Goal: Task Accomplishment & Management: Manage account settings

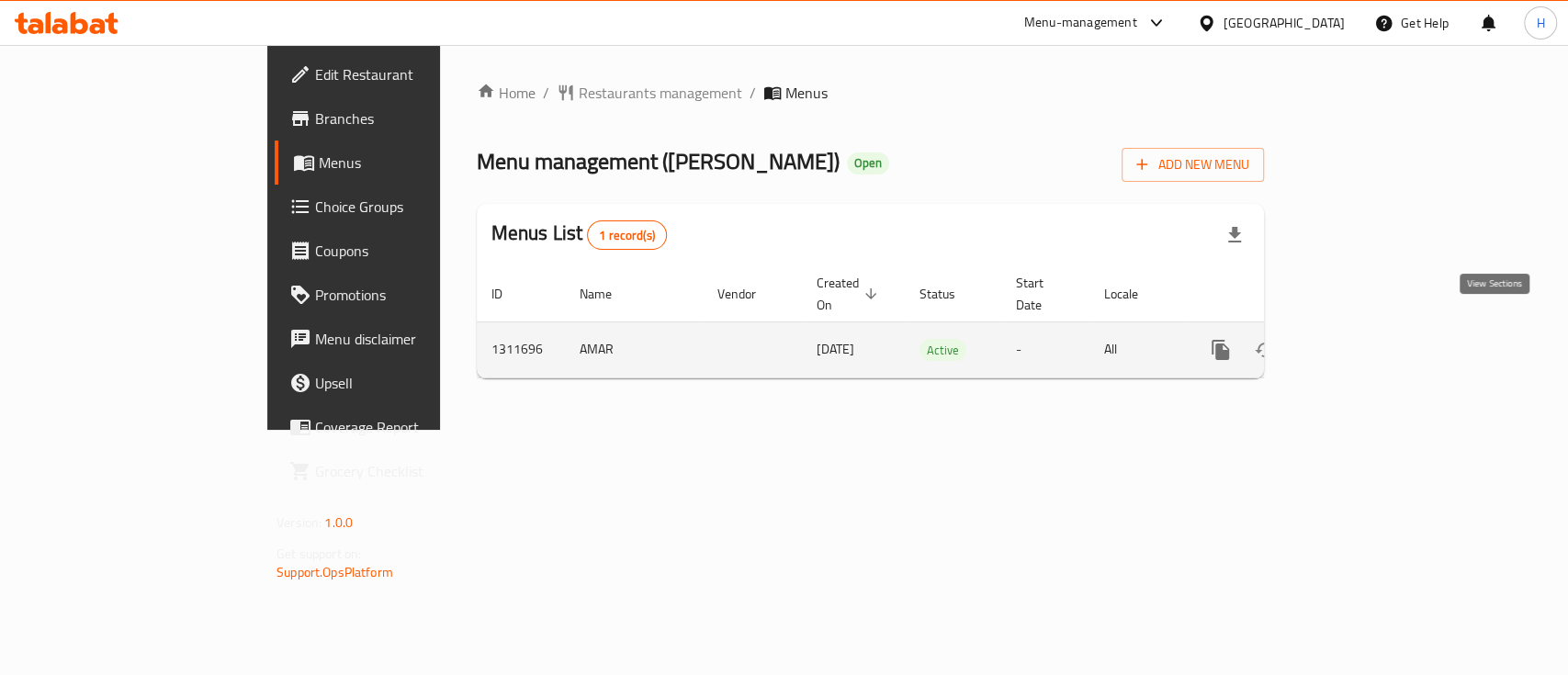
click at [1364, 339] on icon "enhanced table" at bounding box center [1353, 350] width 23 height 23
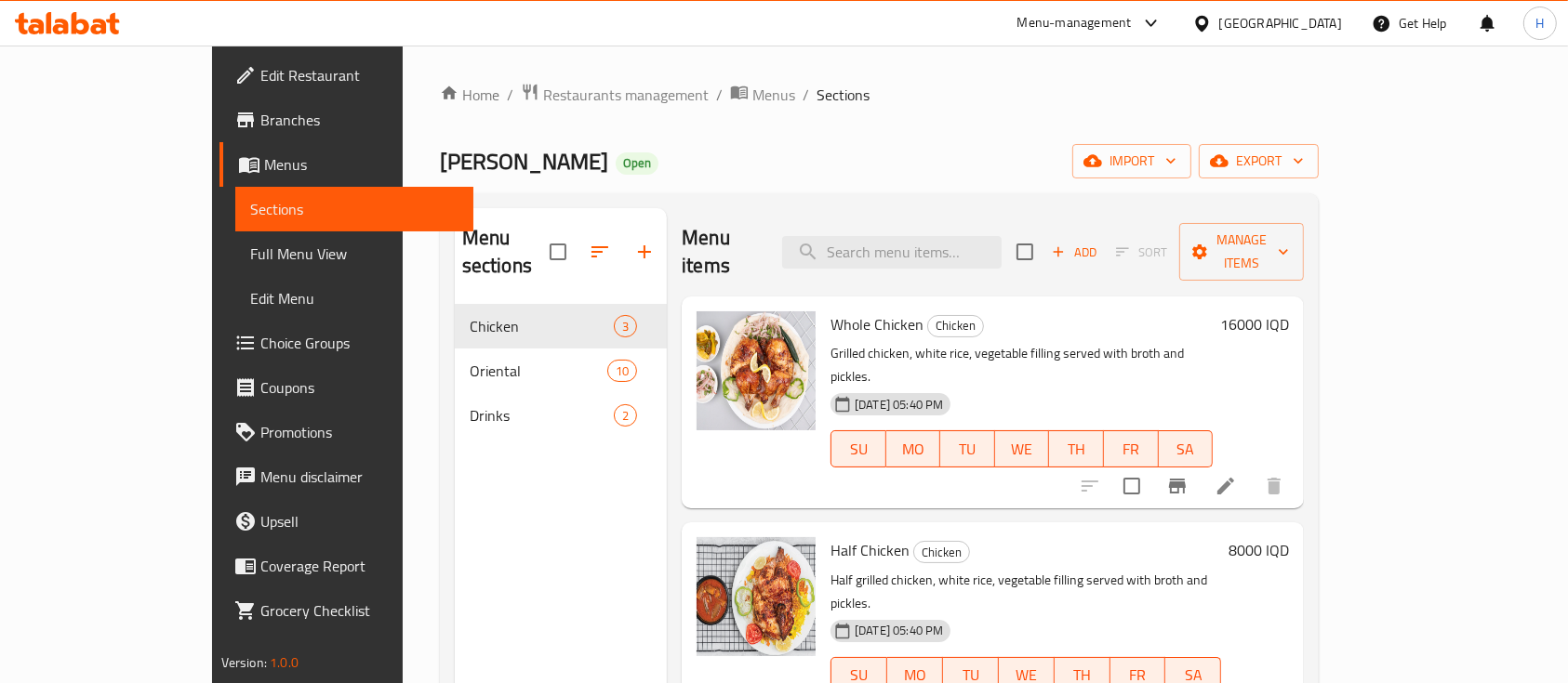
click at [900, 115] on div "Home / Restaurants management / Menus / Sections Dejaj [PERSON_NAME] Open impor…" at bounding box center [880, 494] width 879 height 824
click at [840, 153] on div "[PERSON_NAME] Open import export" at bounding box center [880, 161] width 879 height 35
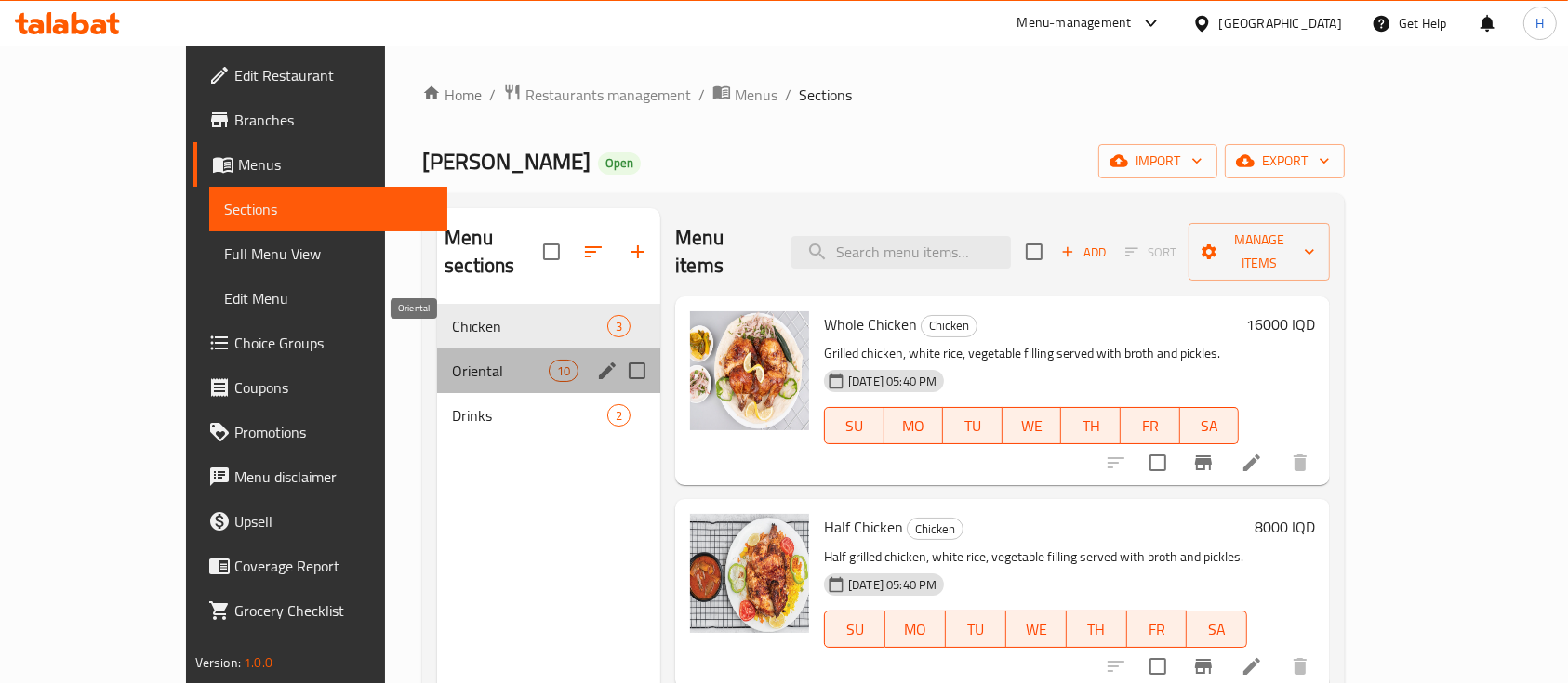
click at [453, 360] on span "Oriental" at bounding box center [501, 371] width 97 height 23
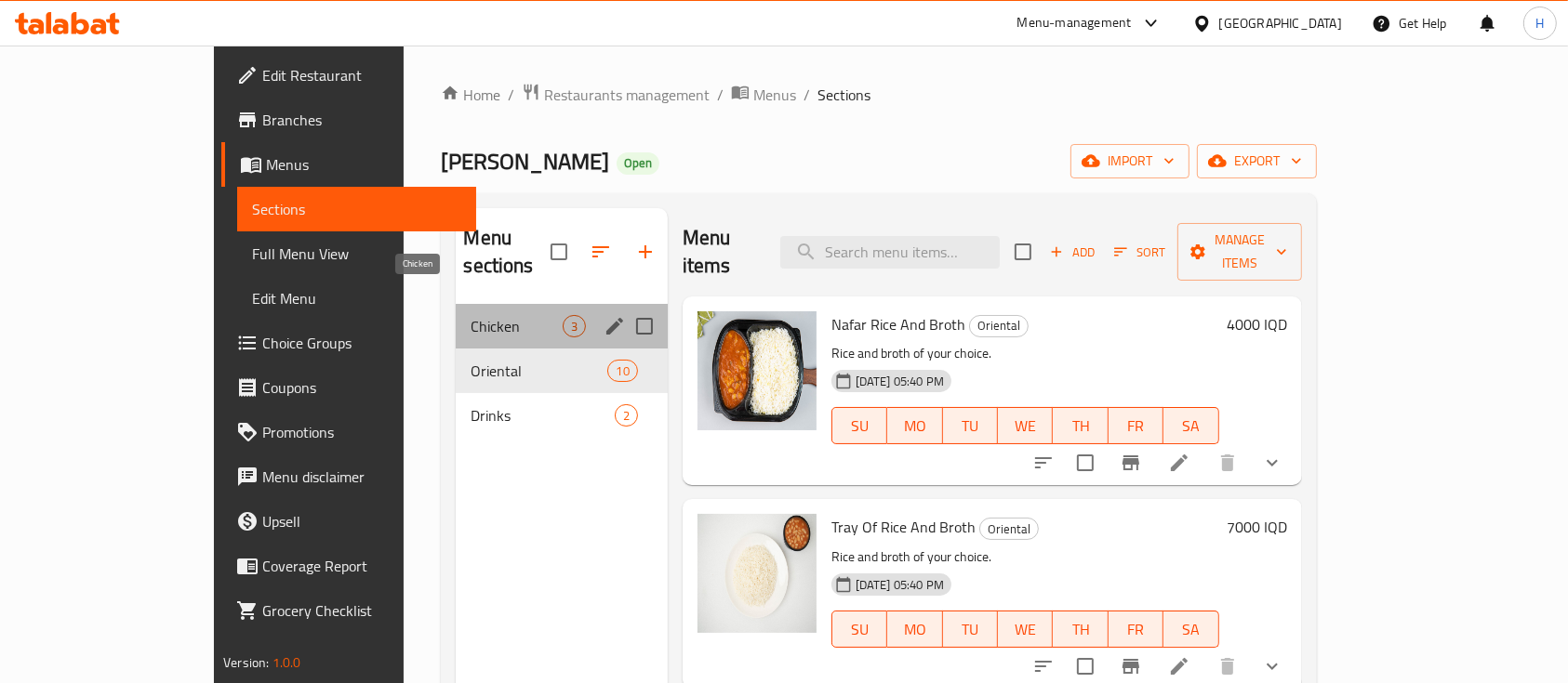
click at [471, 315] on span "Chicken" at bounding box center [517, 326] width 91 height 23
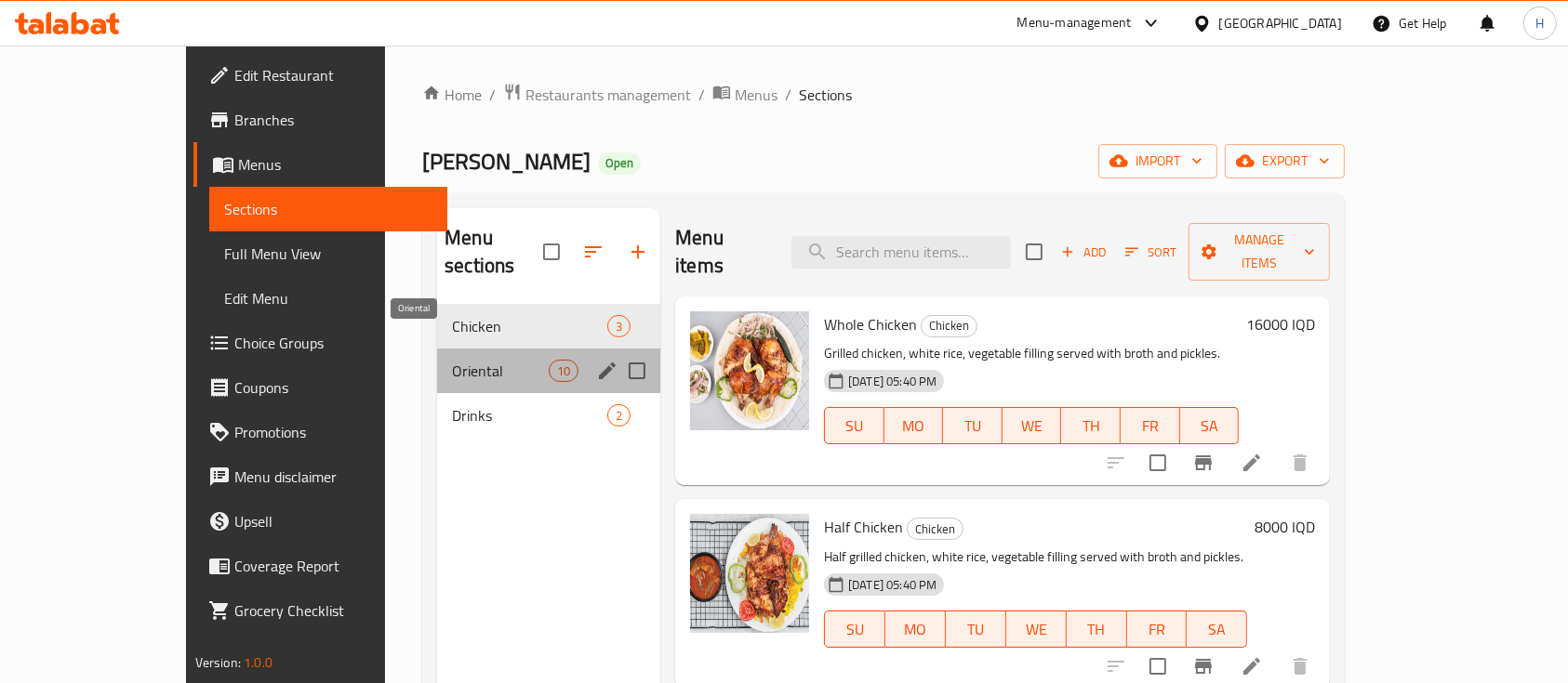
click at [452, 360] on span "Oriental" at bounding box center [501, 371] width 97 height 23
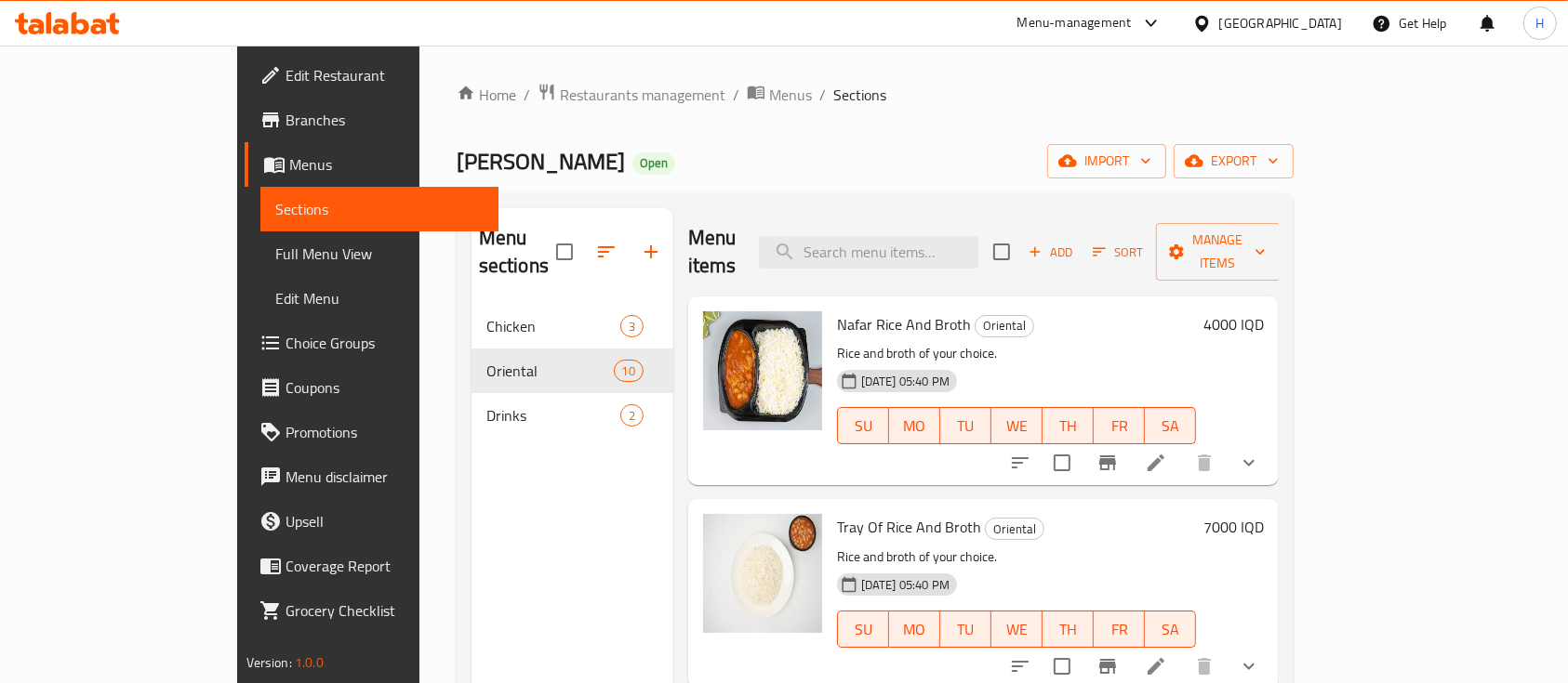
click at [904, 513] on span "Tray Of Rice And Broth" at bounding box center [908, 527] width 144 height 28
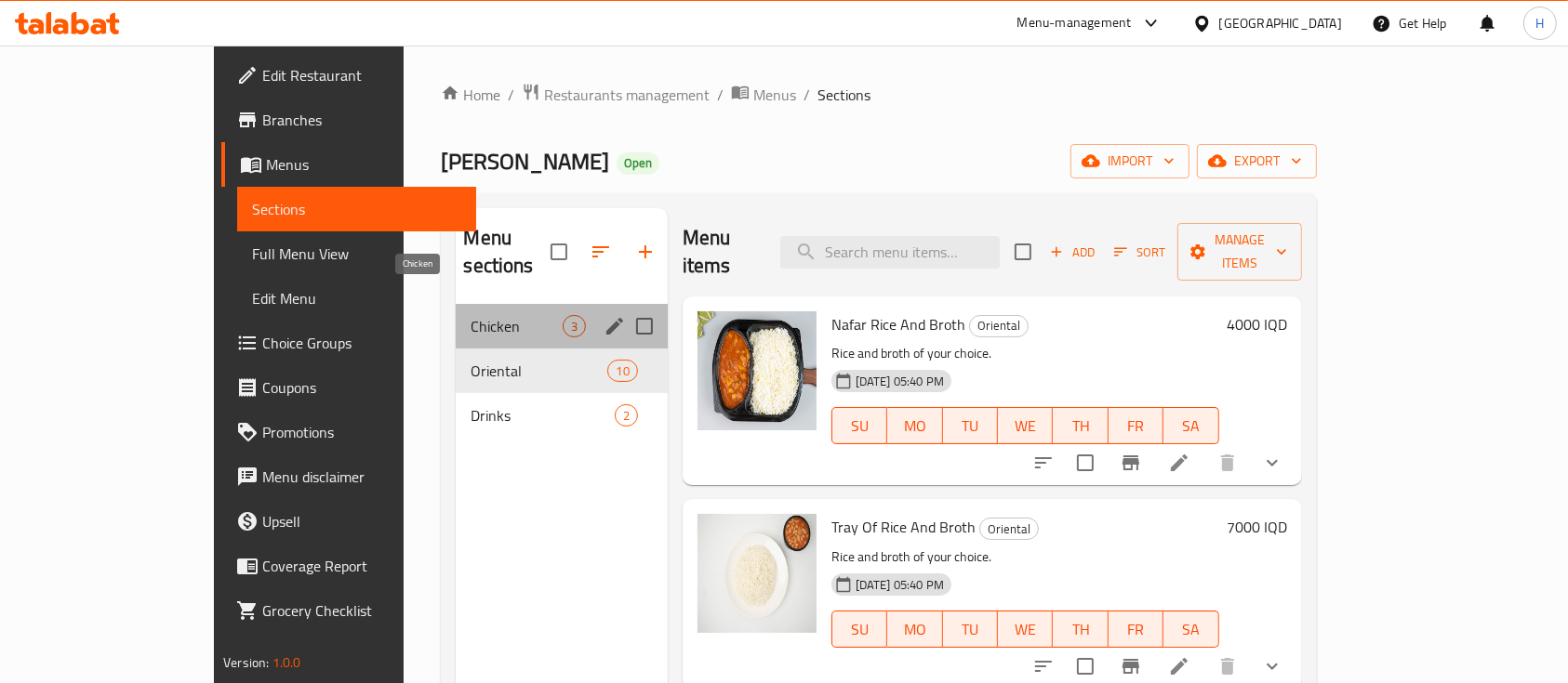
click at [471, 315] on span "Chicken" at bounding box center [517, 326] width 91 height 23
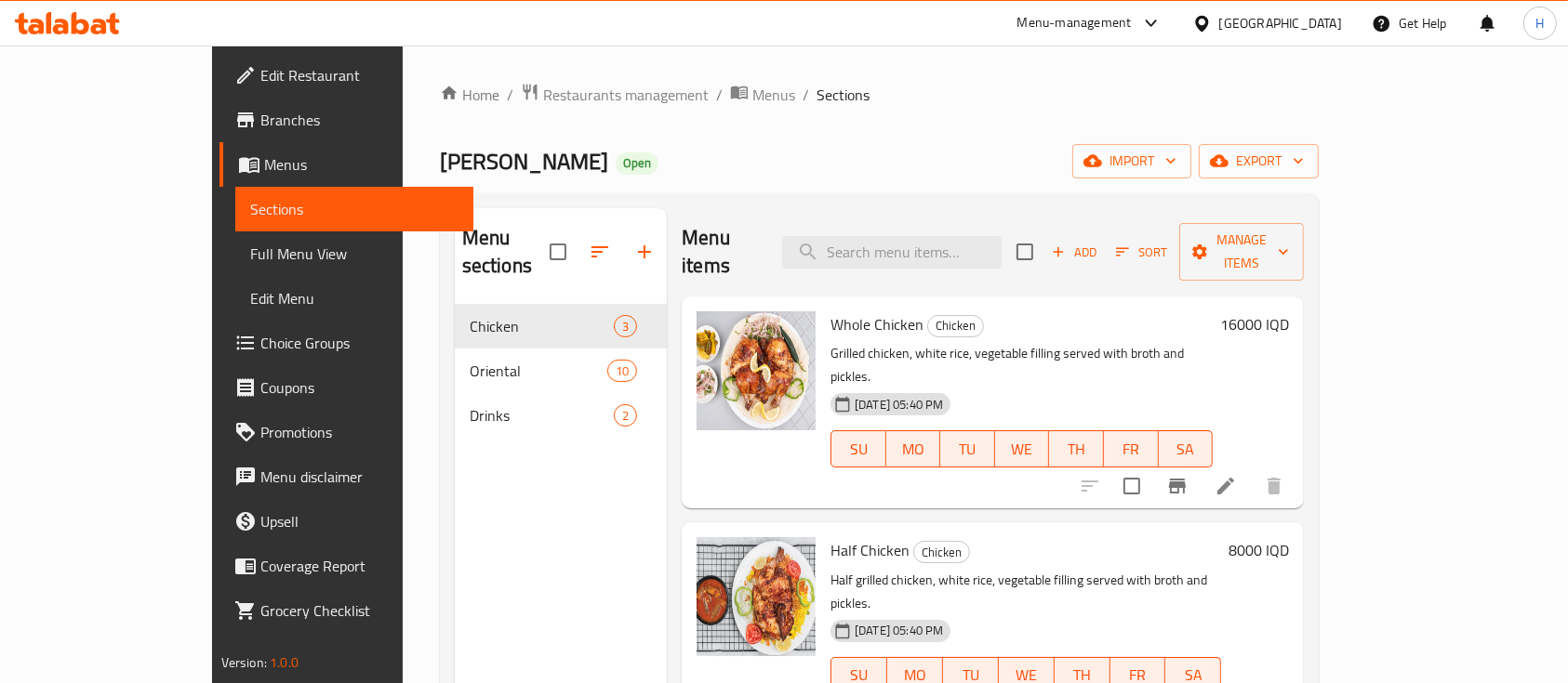
click at [832, 99] on ol "Home / Restaurants management / Menus / Sections" at bounding box center [880, 94] width 879 height 24
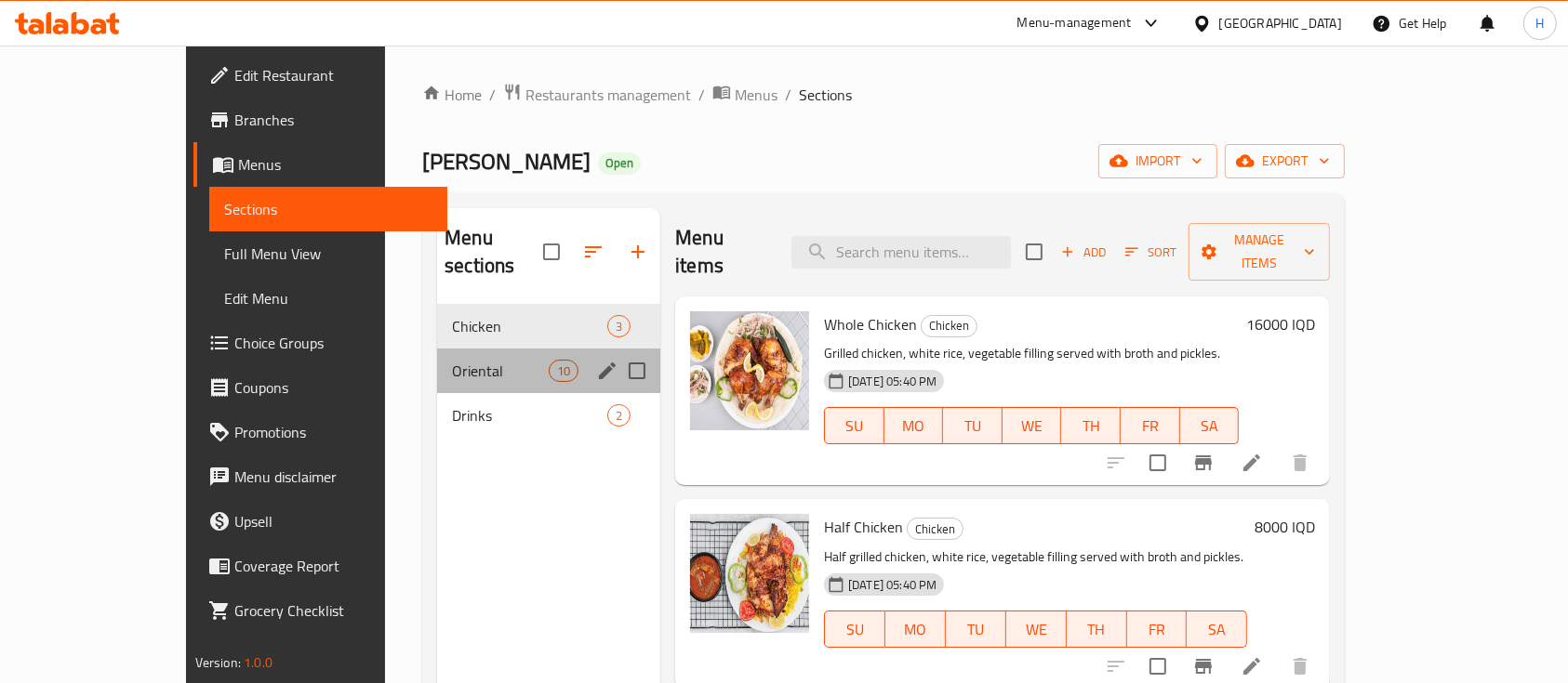
click at [437, 349] on div "Oriental 10" at bounding box center [548, 371] width 223 height 45
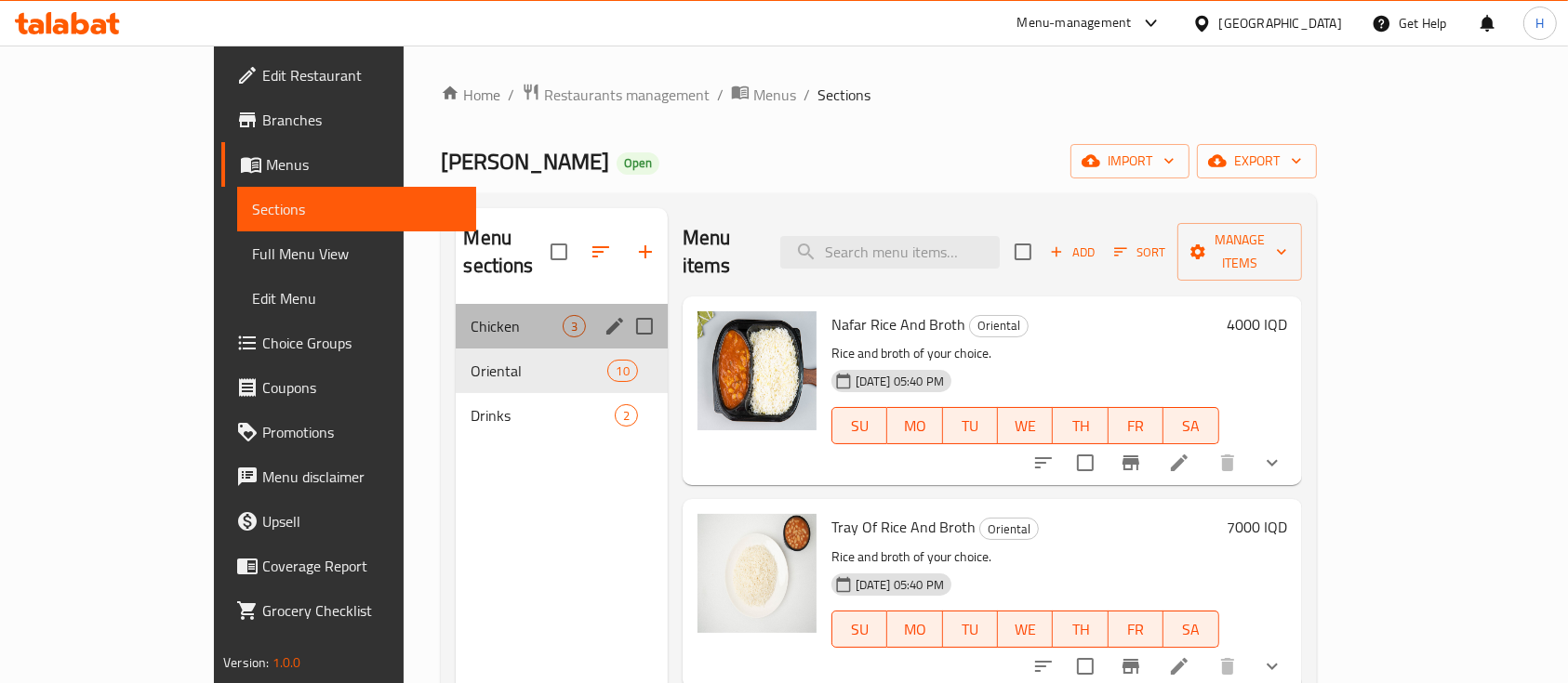
click at [456, 304] on div "Chicken 3" at bounding box center [561, 326] width 211 height 45
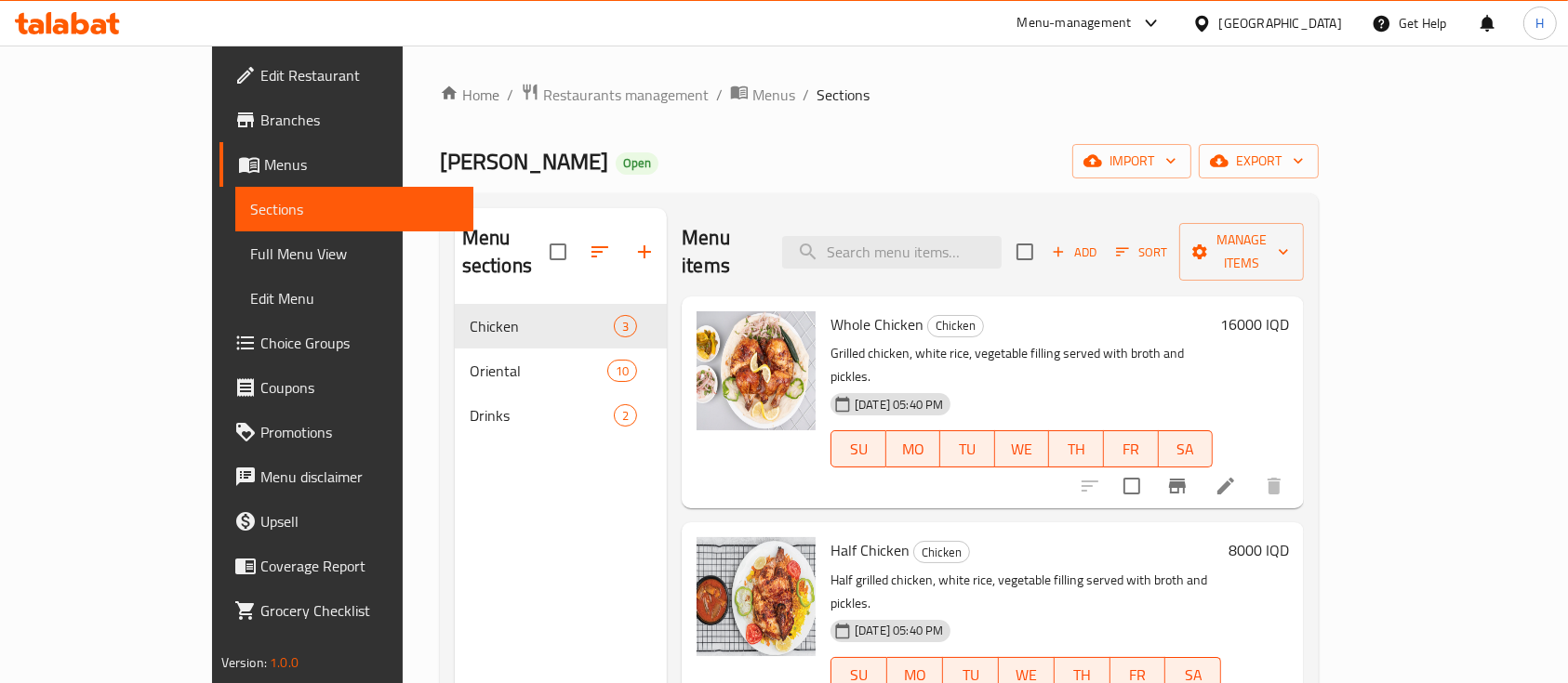
click at [810, 82] on ol "Home / Restaurants management / Menus / Sections" at bounding box center [880, 94] width 879 height 24
click at [874, 61] on div "Home / Restaurants management / Menus / Sections Dejaj [PERSON_NAME] Open impor…" at bounding box center [879, 495] width 953 height 898
